Goal: Task Accomplishment & Management: Manage account settings

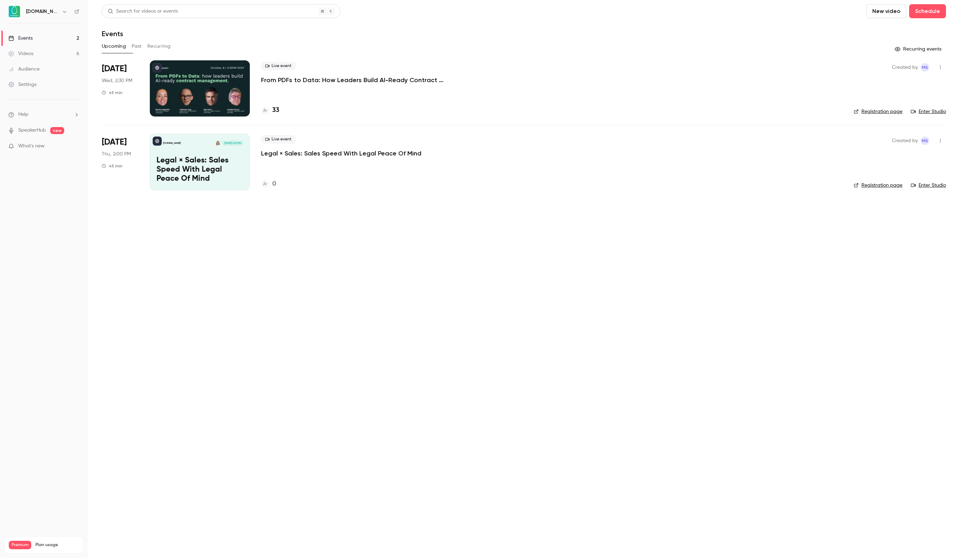
click at [208, 82] on div at bounding box center [200, 88] width 100 height 56
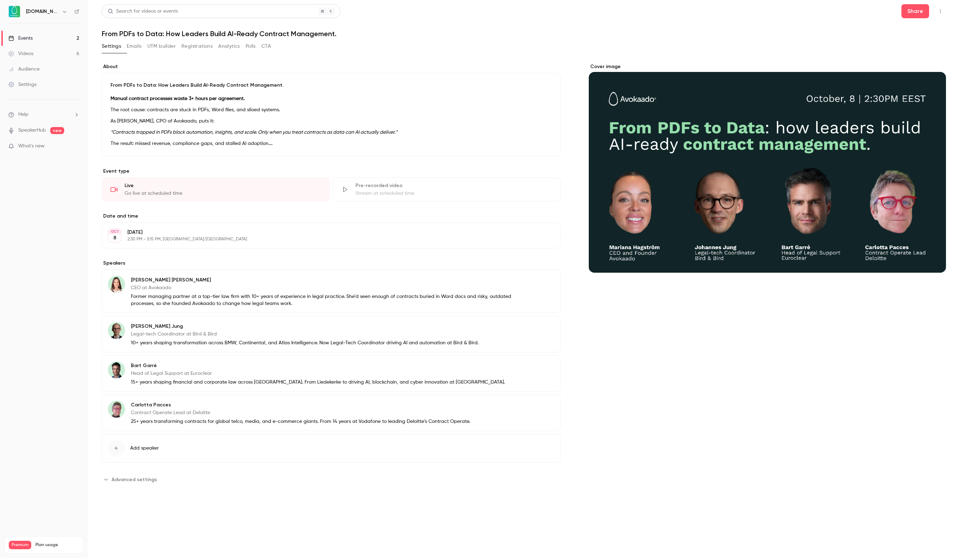
click at [213, 45] on button "Registrations" at bounding box center [196, 46] width 31 height 11
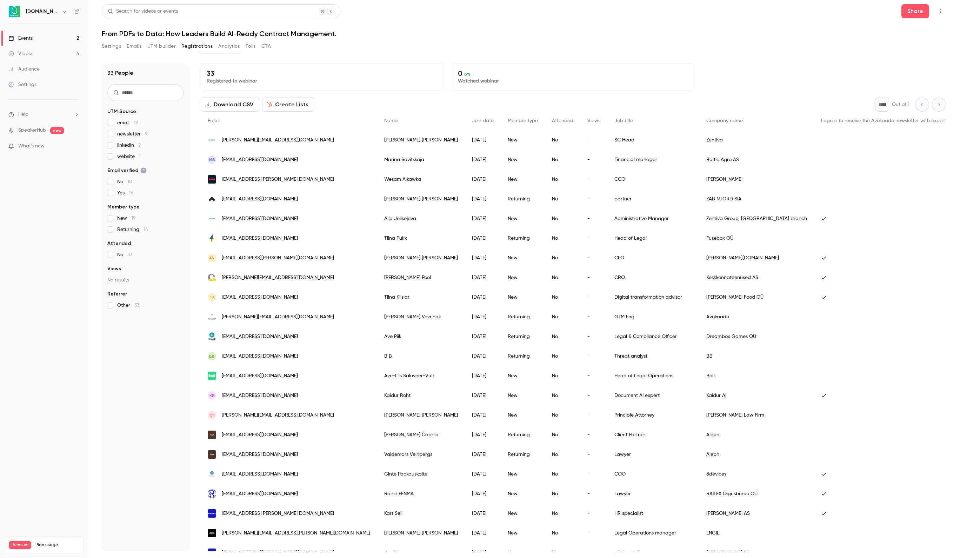
click at [128, 147] on span "linkedin 2" at bounding box center [129, 145] width 24 height 7
click at [123, 143] on span "linkedin 2" at bounding box center [129, 145] width 24 height 7
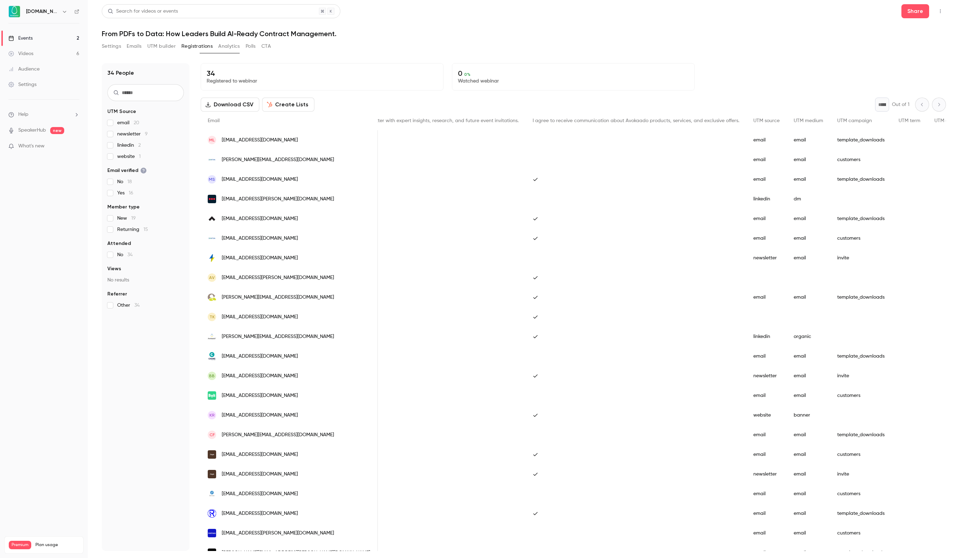
scroll to position [0, 660]
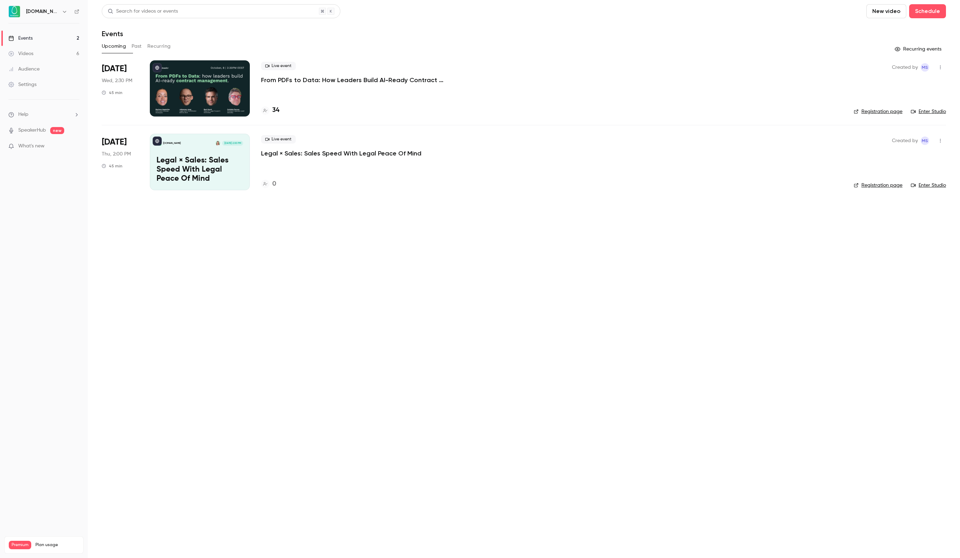
click at [215, 71] on div at bounding box center [200, 88] width 100 height 56
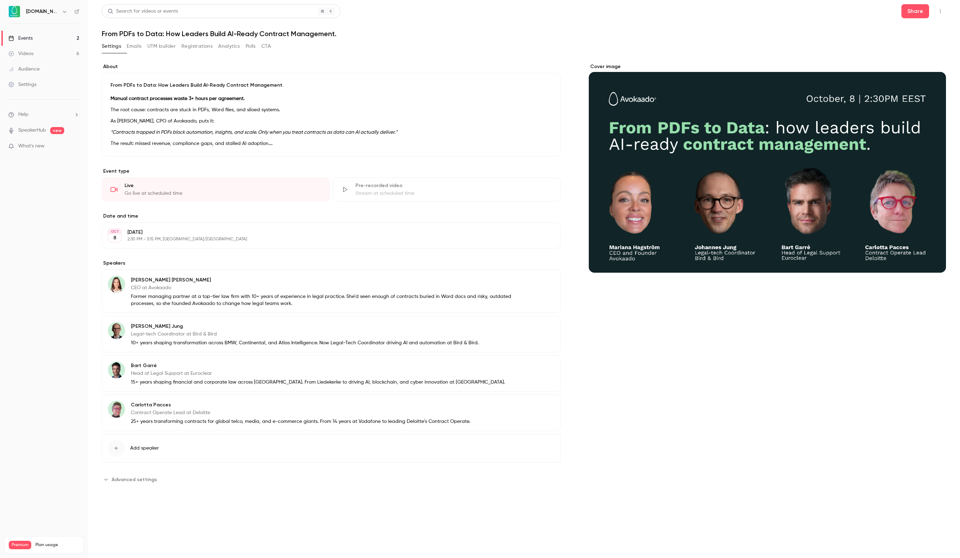
click at [209, 50] on button "Registrations" at bounding box center [196, 46] width 31 height 11
